Goal: Navigation & Orientation: Understand site structure

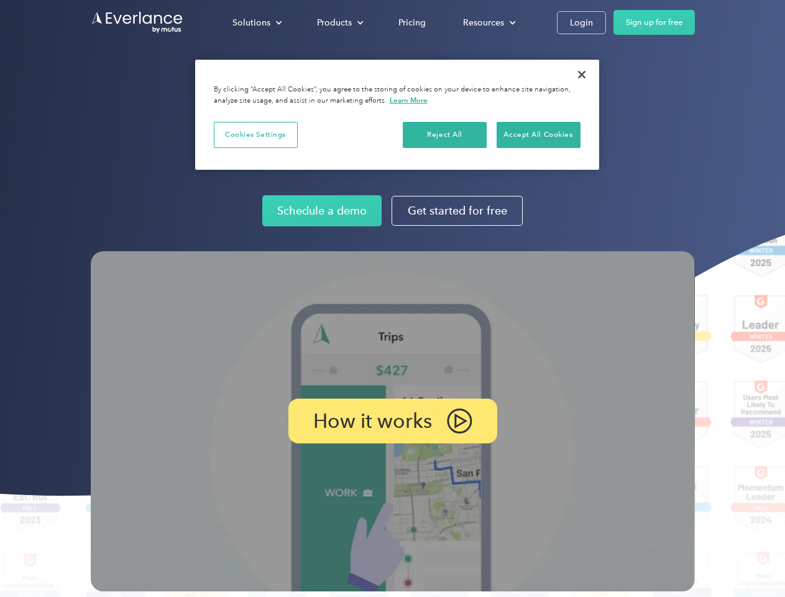
click at [392, 298] on img at bounding box center [393, 421] width 604 height 340
click at [257, 22] on div "Solutions" at bounding box center [251, 23] width 38 height 16
click at [339, 22] on div "Products" at bounding box center [334, 23] width 35 height 16
click at [488, 22] on div "Resources" at bounding box center [483, 23] width 41 height 16
click at [392, 421] on p "How it works" at bounding box center [372, 420] width 119 height 15
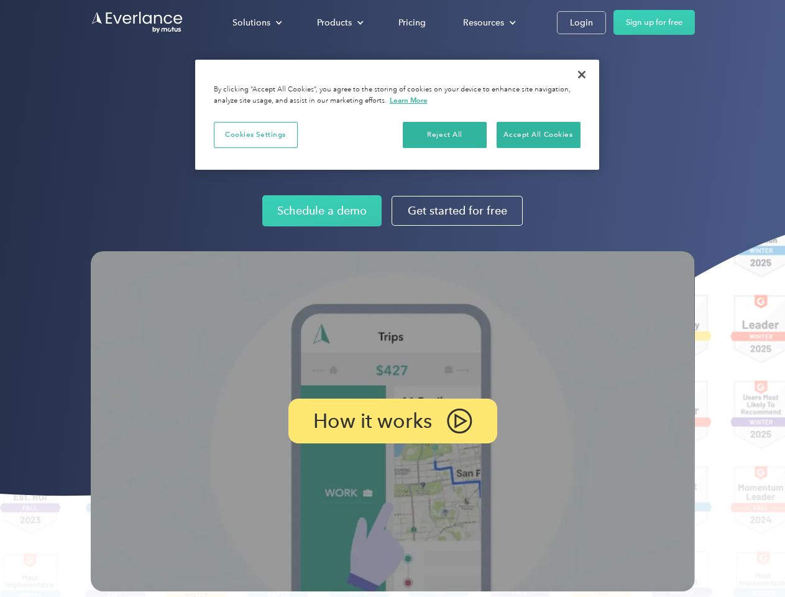
click at [255, 134] on button "Cookies Settings" at bounding box center [256, 135] width 84 height 26
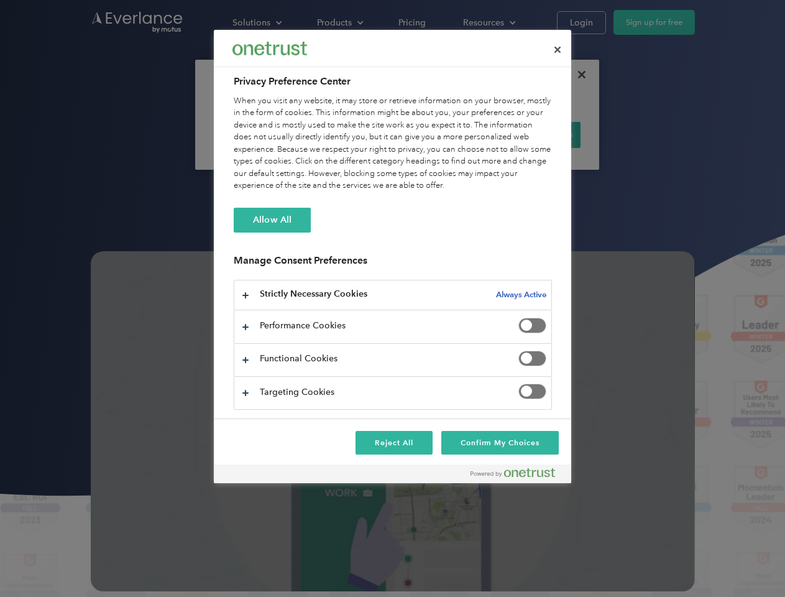
click at [445, 134] on div "When you visit any website, it may store or retrieve information on your browse…" at bounding box center [393, 143] width 318 height 97
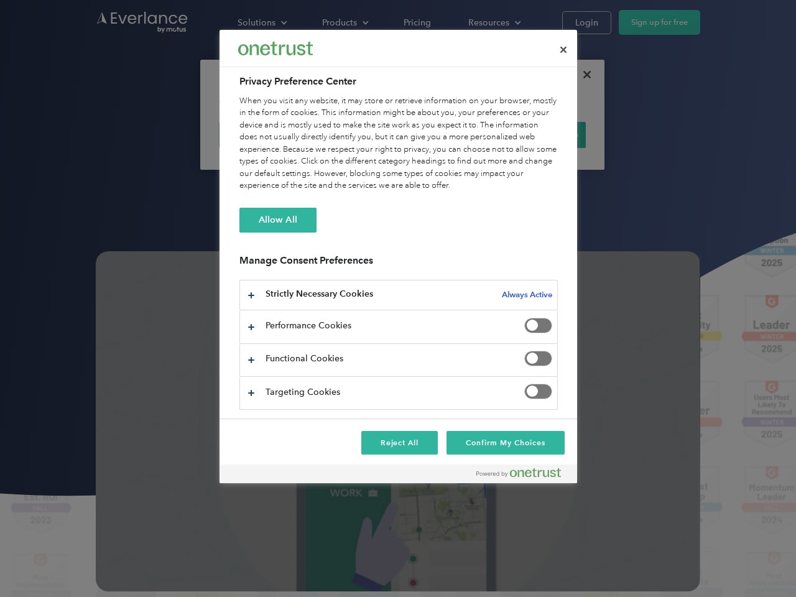
click at [538, 134] on div "When you visit any website, it may store or retrieve information on your browse…" at bounding box center [398, 143] width 318 height 97
click at [582, 75] on div at bounding box center [398, 298] width 796 height 597
